Goal: Navigation & Orientation: Find specific page/section

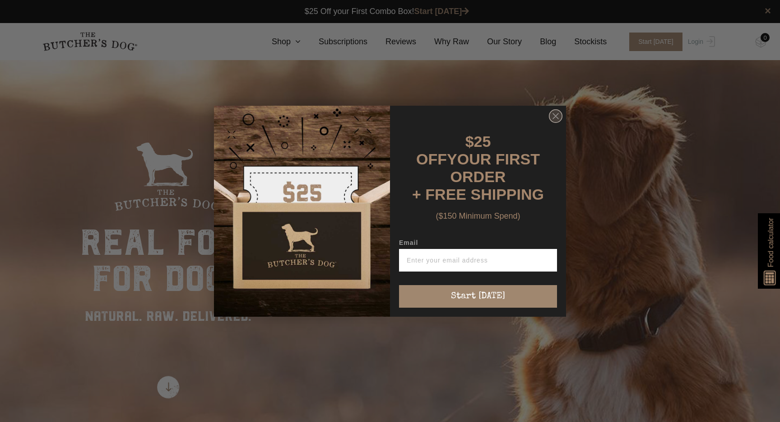
click at [557, 122] on circle "Close dialog" at bounding box center [555, 115] width 13 height 13
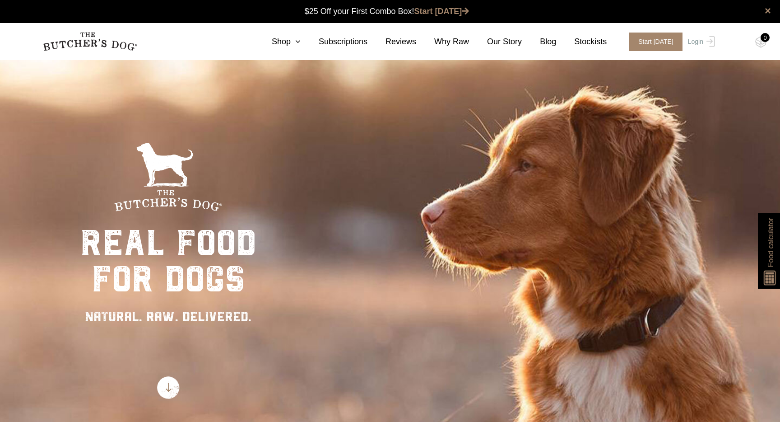
scroll to position [0, 0]
click at [385, 249] on div "real food for dogs NATURAL. RAW. DELIVERED." at bounding box center [390, 271] width 780 height 422
drag, startPoint x: 387, startPoint y: 251, endPoint x: 270, endPoint y: 254, distance: 116.9
click at [270, 254] on div "real food for dogs NATURAL. RAW. DELIVERED." at bounding box center [390, 271] width 780 height 422
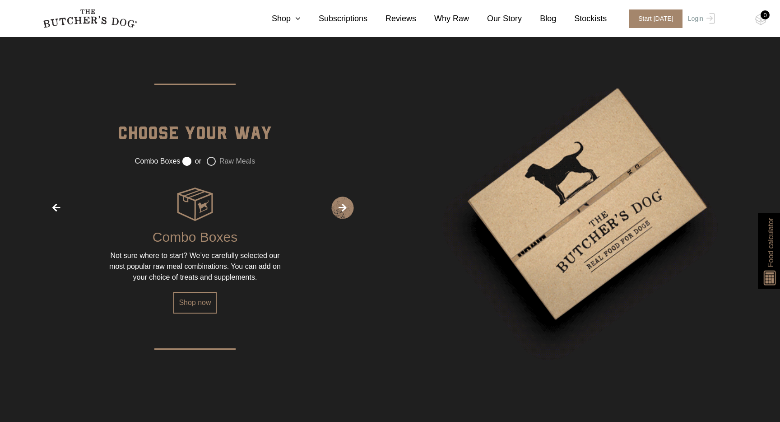
scroll to position [1232, 0]
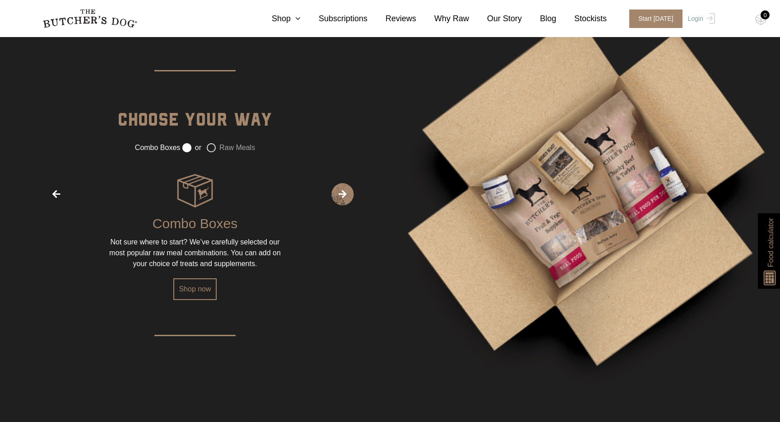
click at [213, 152] on label "Raw Meals" at bounding box center [231, 147] width 48 height 9
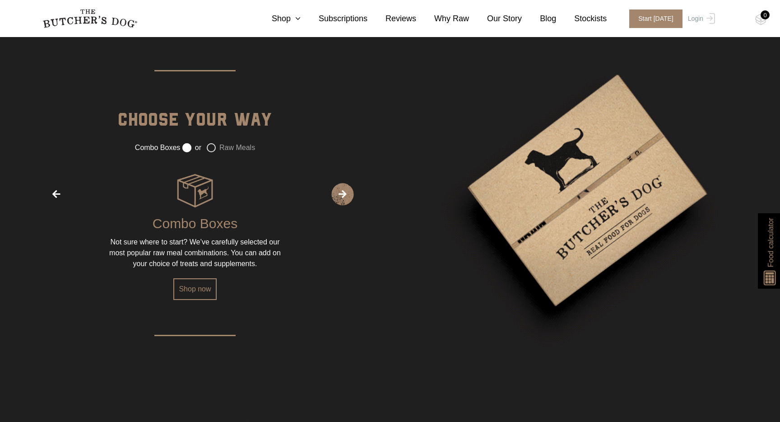
radio input "false"
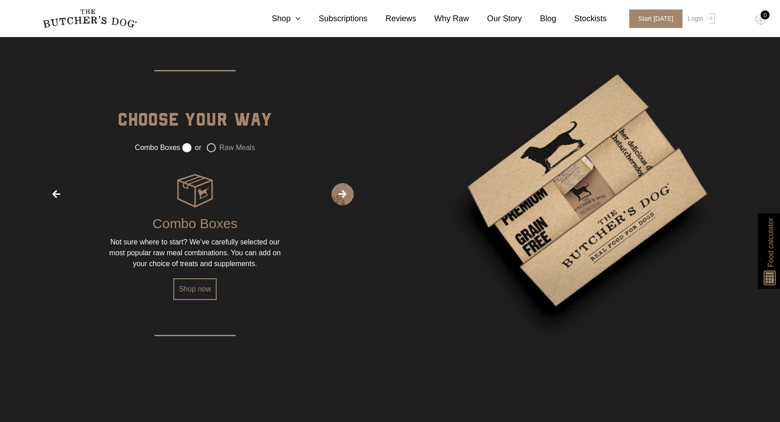
radio input "true"
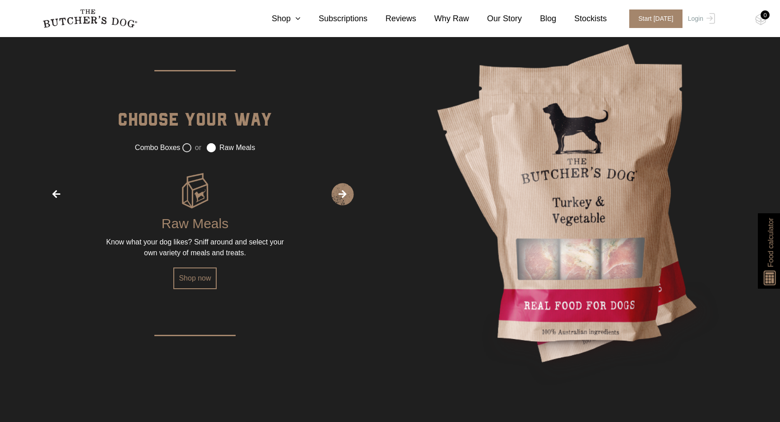
click at [188, 152] on label "or" at bounding box center [191, 147] width 19 height 9
radio input "true"
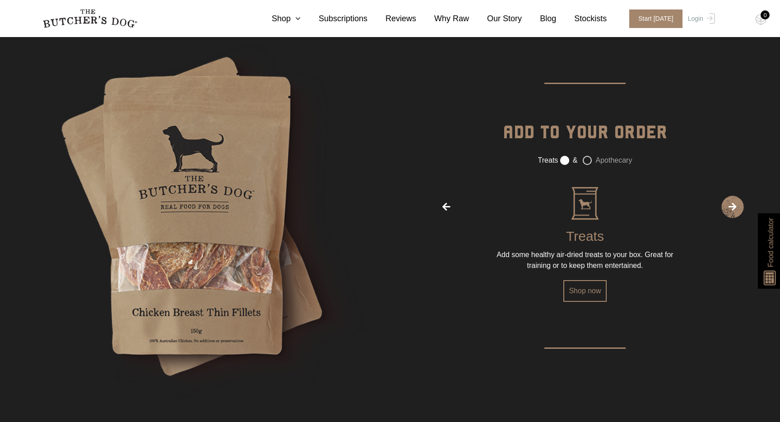
scroll to position [1610, 0]
click at [445, 211] on span "‹" at bounding box center [446, 206] width 23 height 23
click at [727, 208] on span "›" at bounding box center [732, 206] width 23 height 23
radio input "false"
radio input "true"
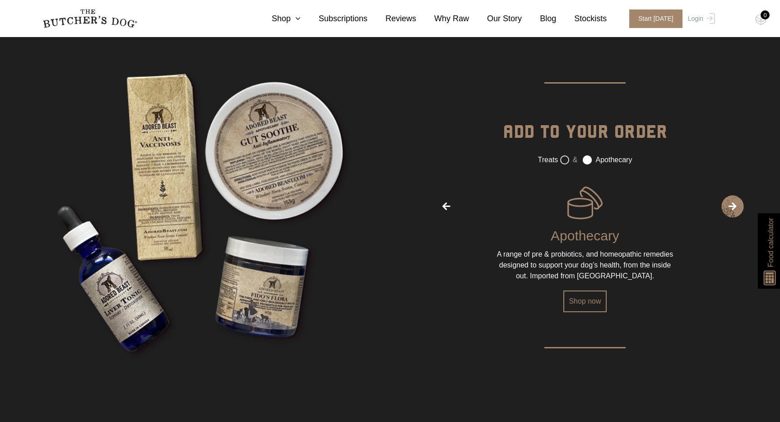
click at [727, 208] on span "›" at bounding box center [732, 206] width 23 height 23
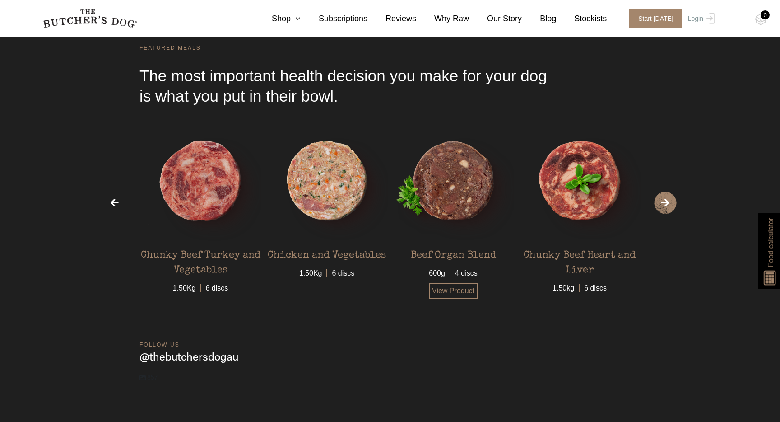
scroll to position [2673, 0]
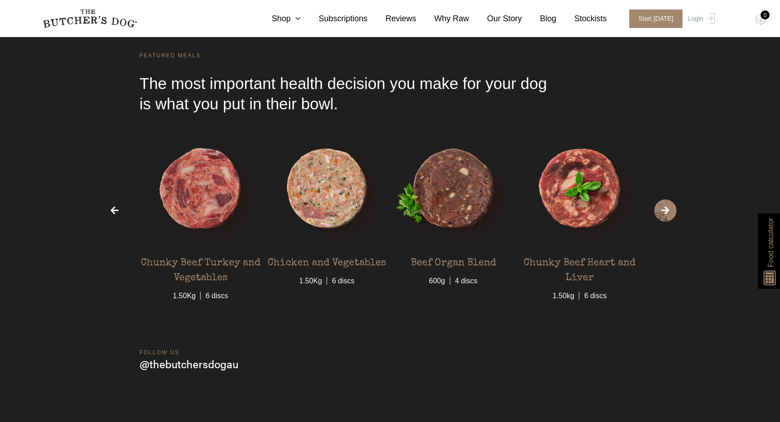
click at [671, 209] on span "›" at bounding box center [665, 210] width 23 height 23
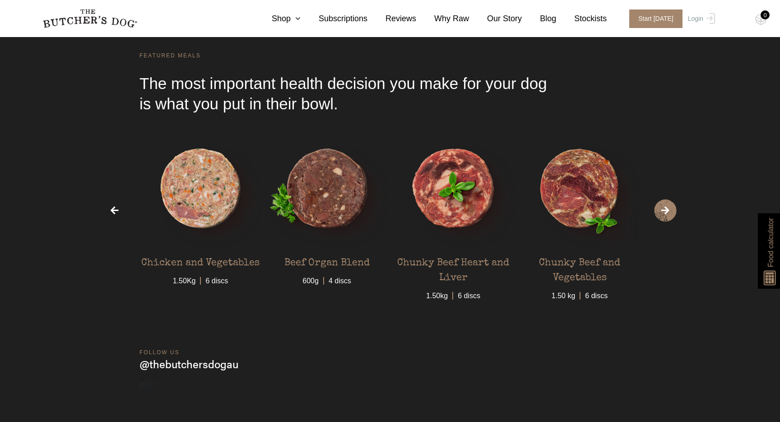
click at [671, 209] on span "›" at bounding box center [665, 210] width 23 height 23
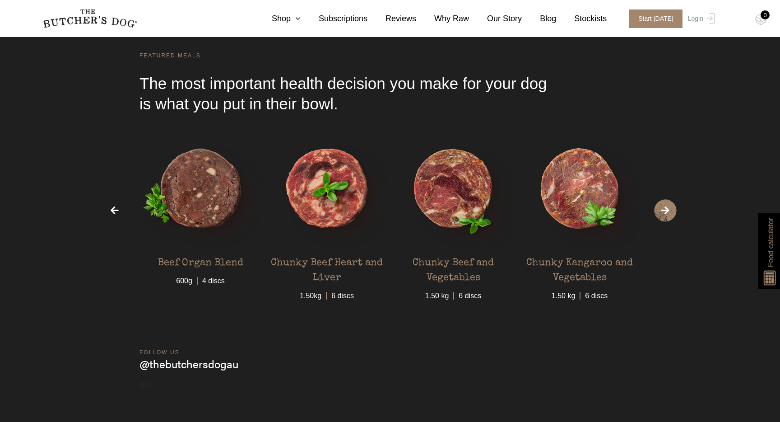
click at [663, 216] on span "›" at bounding box center [665, 210] width 23 height 23
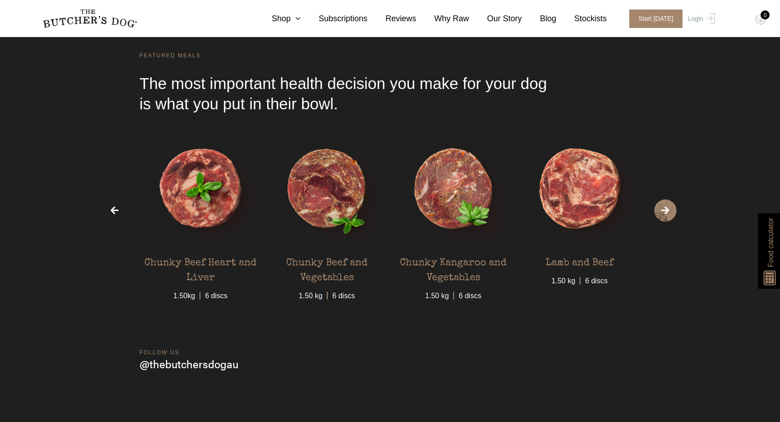
click at [113, 216] on span "‹" at bounding box center [114, 210] width 23 height 23
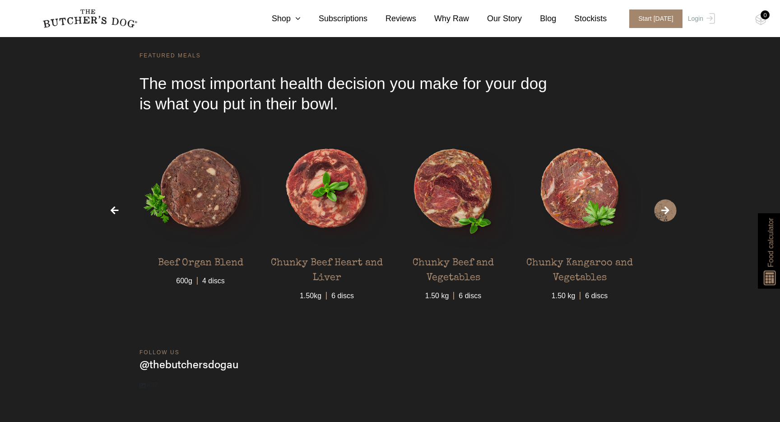
click at [663, 214] on span "›" at bounding box center [665, 210] width 23 height 23
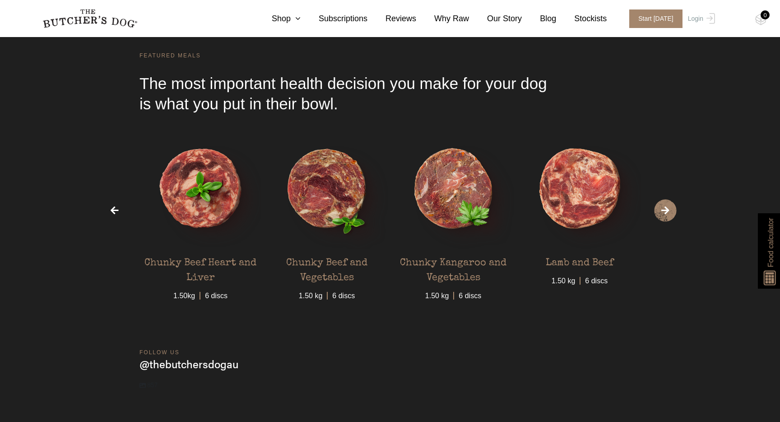
click at [663, 214] on span "›" at bounding box center [665, 210] width 23 height 23
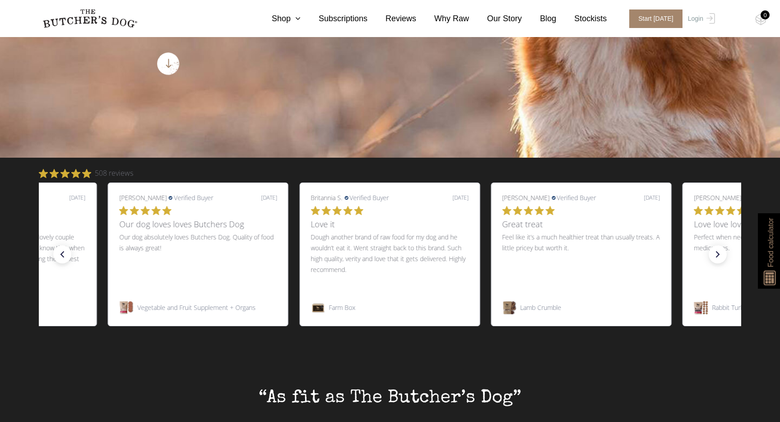
scroll to position [35, 0]
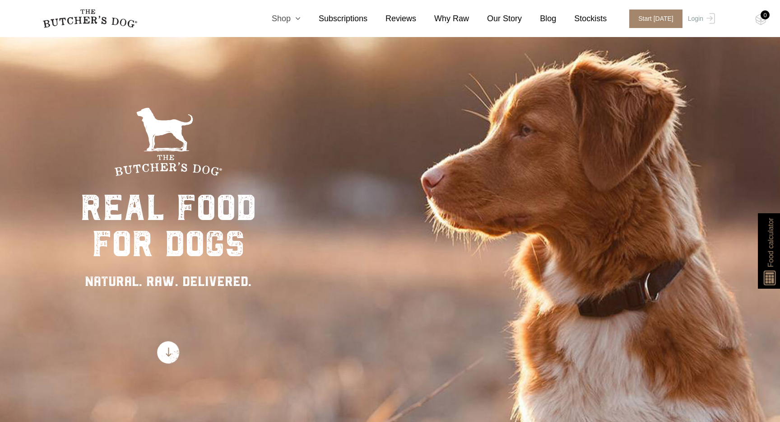
click at [296, 14] on icon at bounding box center [296, 18] width 10 height 8
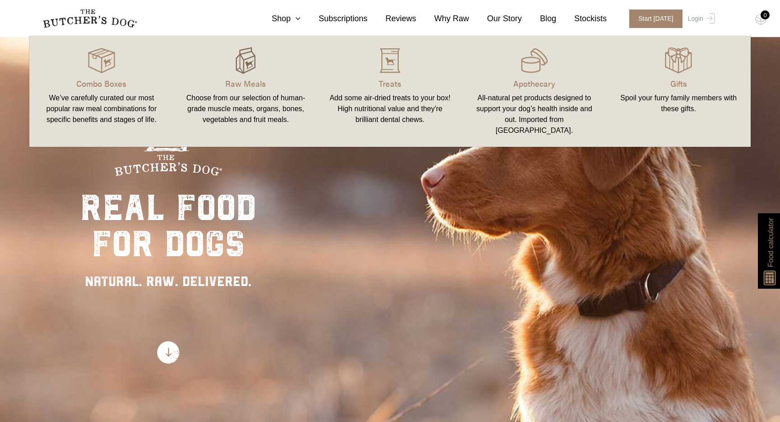
click at [246, 70] on img at bounding box center [245, 60] width 27 height 27
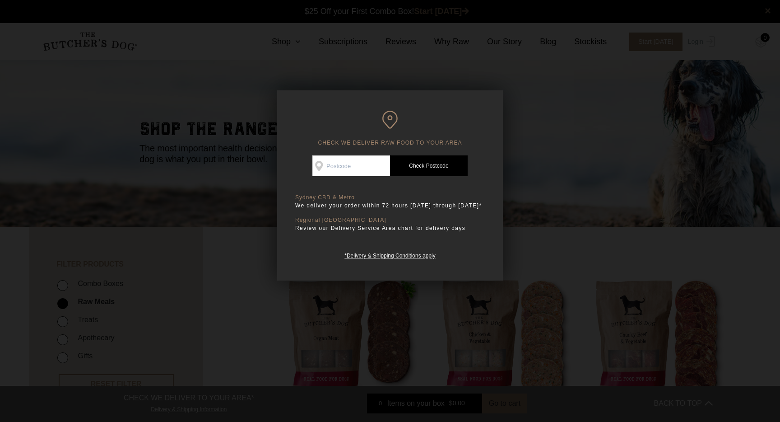
scroll to position [0, 0]
click at [531, 239] on div at bounding box center [390, 211] width 780 height 422
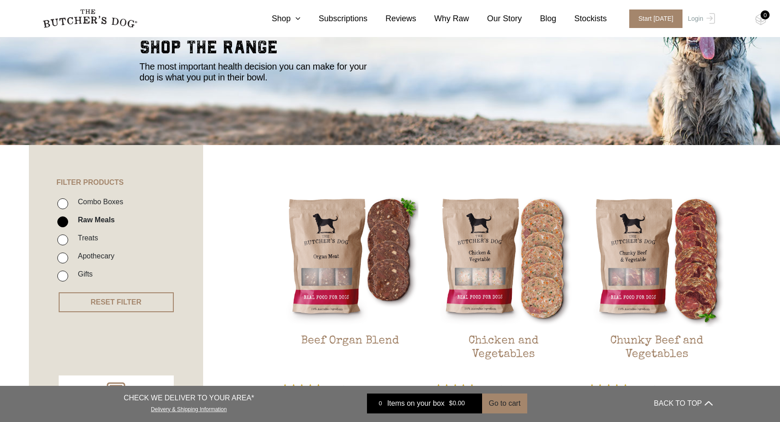
scroll to position [92, 0]
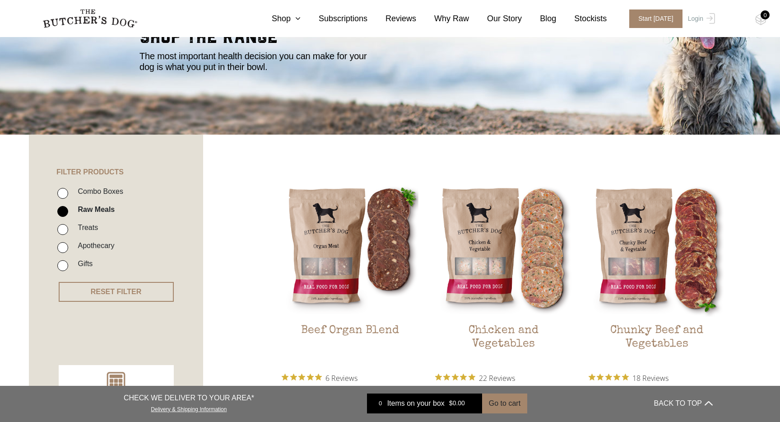
click at [343, 8] on nav "0 Shop Combo Boxes Treats" at bounding box center [390, 18] width 722 height 37
click at [343, 12] on nav "0 Shop Combo Boxes Treats" at bounding box center [390, 18] width 722 height 37
click at [344, 19] on link "Subscriptions" at bounding box center [334, 19] width 67 height 12
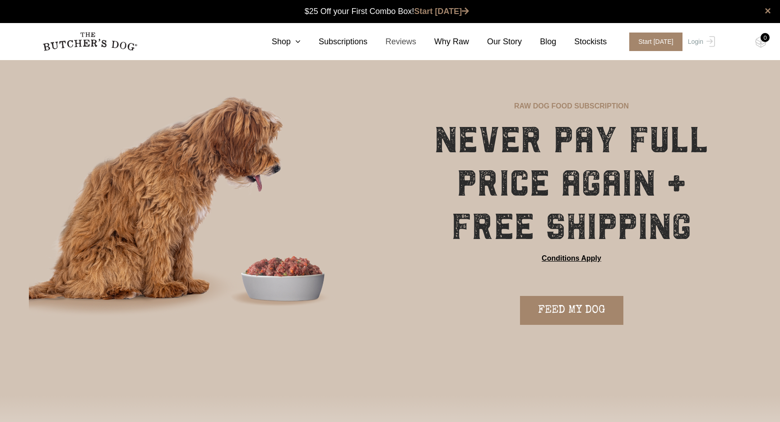
click at [409, 38] on link "Reviews" at bounding box center [391, 42] width 49 height 12
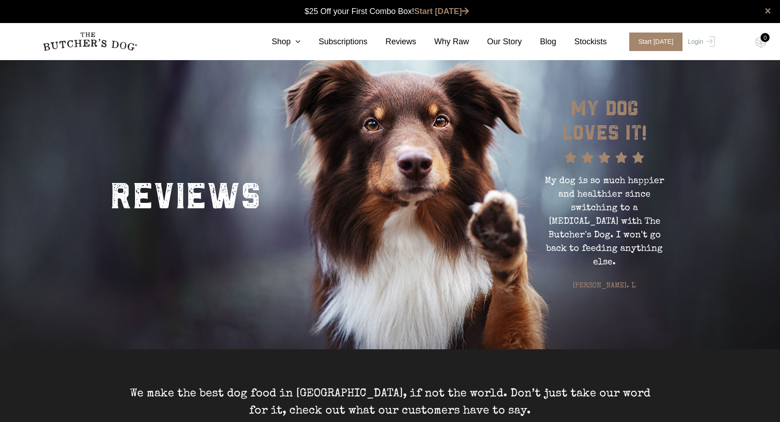
click at [87, 37] on img at bounding box center [89, 41] width 95 height 19
